Goal: Use online tool/utility: Utilize a website feature to perform a specific function

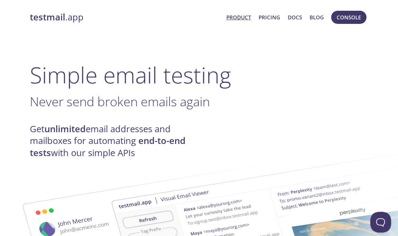
click at [236, 17] on link "Product" at bounding box center [238, 17] width 25 height 9
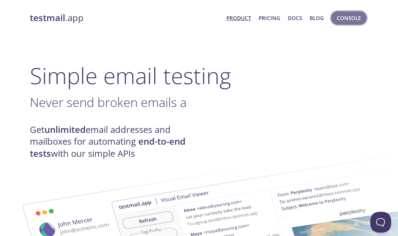
click at [344, 18] on span "Console" at bounding box center [348, 18] width 24 height 9
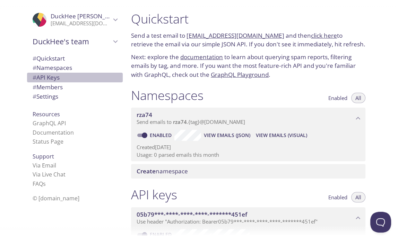
click at [113, 78] on span "# API Keys" at bounding box center [75, 77] width 85 height 9
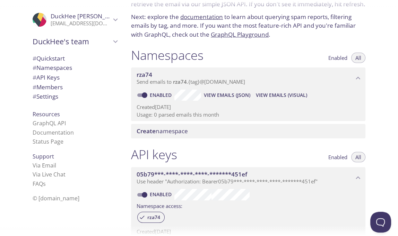
scroll to position [40, 0]
click at [215, 79] on span "Send emails to rza74 . {tag} @inbox.testmail.app" at bounding box center [191, 82] width 108 height 7
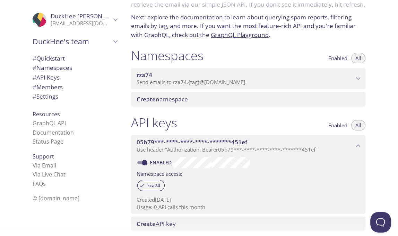
click at [219, 74] on span "rza74" at bounding box center [245, 75] width 217 height 8
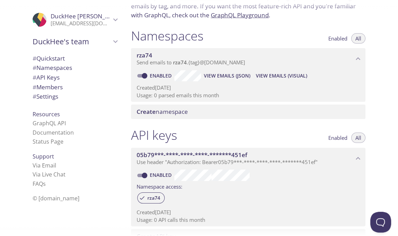
scroll to position [56, 0]
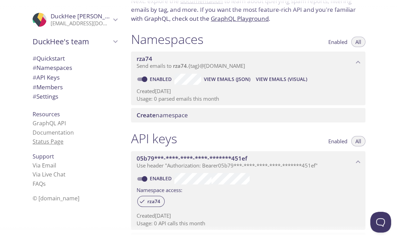
click at [55, 142] on link "Status Page" at bounding box center [48, 142] width 31 height 8
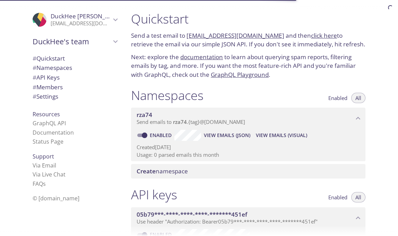
scroll to position [22, 0]
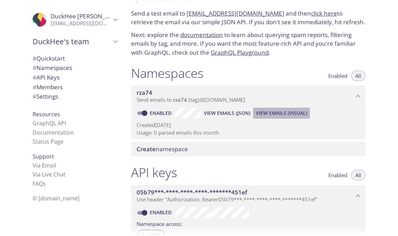
click at [263, 113] on span "View Emails (Visual)" at bounding box center [281, 113] width 51 height 8
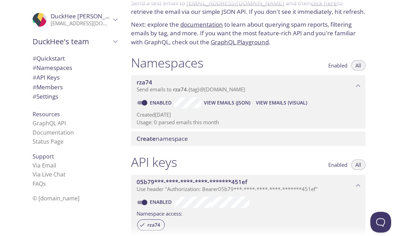
scroll to position [34, 0]
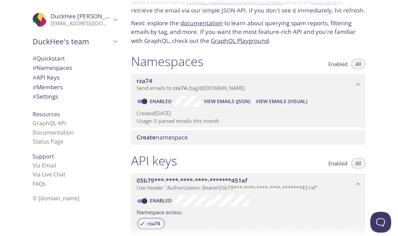
click at [278, 79] on span "rza74" at bounding box center [245, 81] width 217 height 8
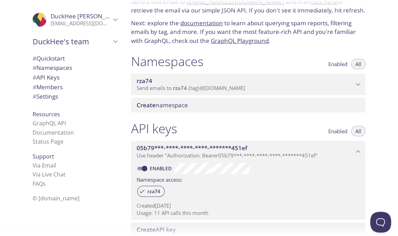
click at [278, 79] on span "rza74" at bounding box center [245, 81] width 217 height 8
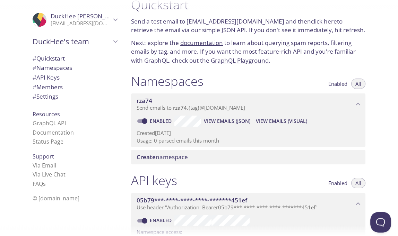
scroll to position [11, 0]
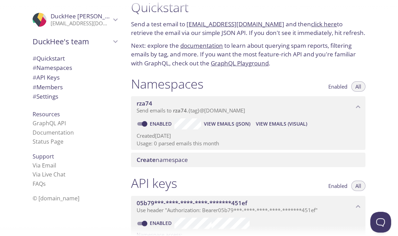
click at [230, 125] on span "View Emails (JSON)" at bounding box center [227, 124] width 46 height 8
click at [274, 77] on div "Namespaces Enabled All" at bounding box center [248, 84] width 234 height 17
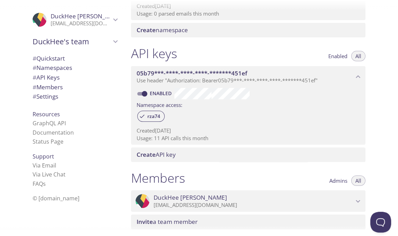
scroll to position [152, 0]
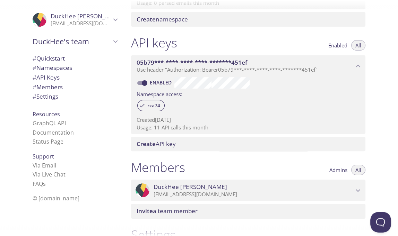
click at [285, 99] on div "rza74" at bounding box center [248, 106] width 223 height 15
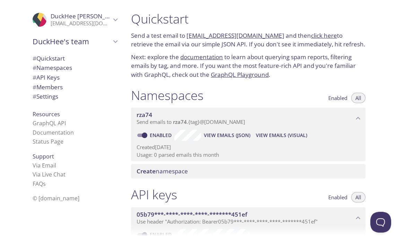
scroll to position [0, 0]
